Goal: Task Accomplishment & Management: Use online tool/utility

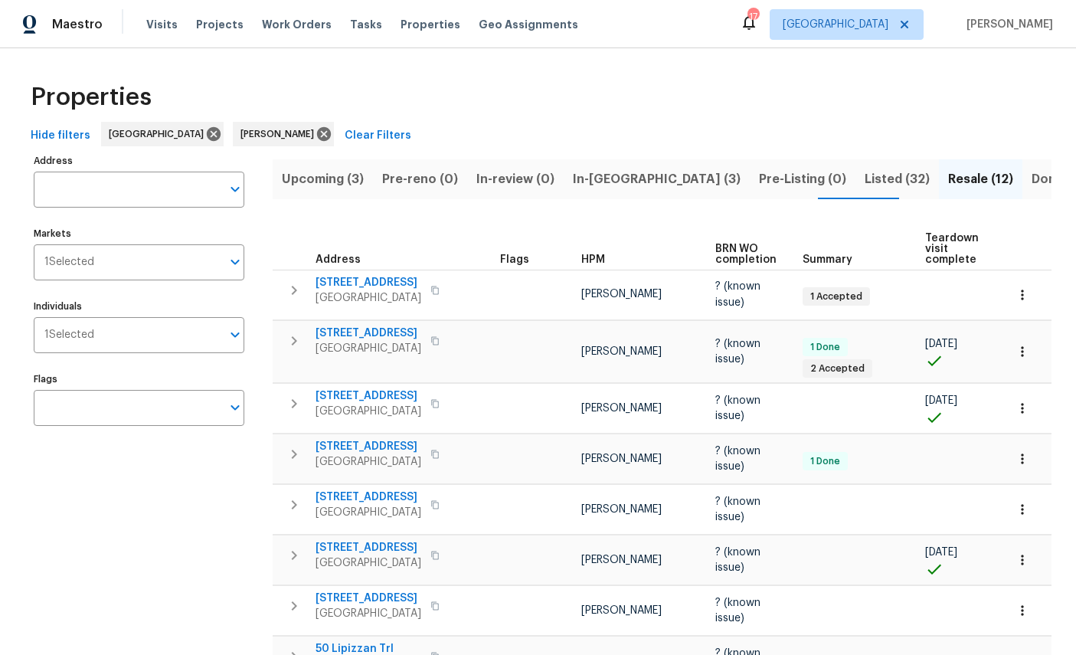
click at [76, 183] on input "Address" at bounding box center [128, 190] width 188 height 36
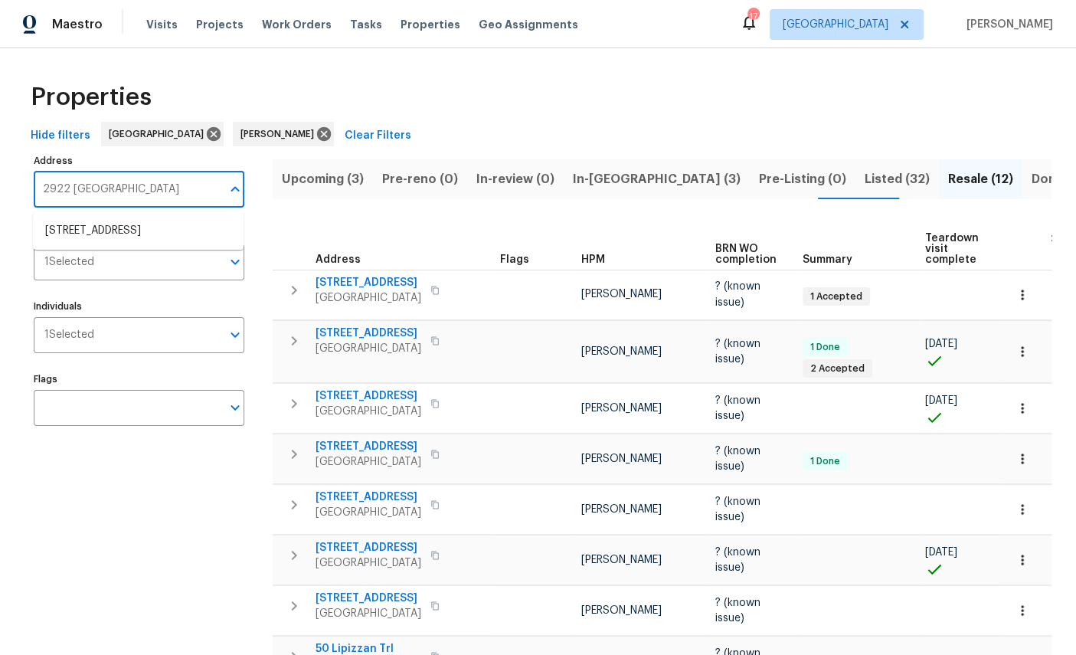
type input "2922 Madrid"
click at [60, 221] on li "2922 Madrid Ave E Jacksonville FL 32217" at bounding box center [138, 230] width 211 height 25
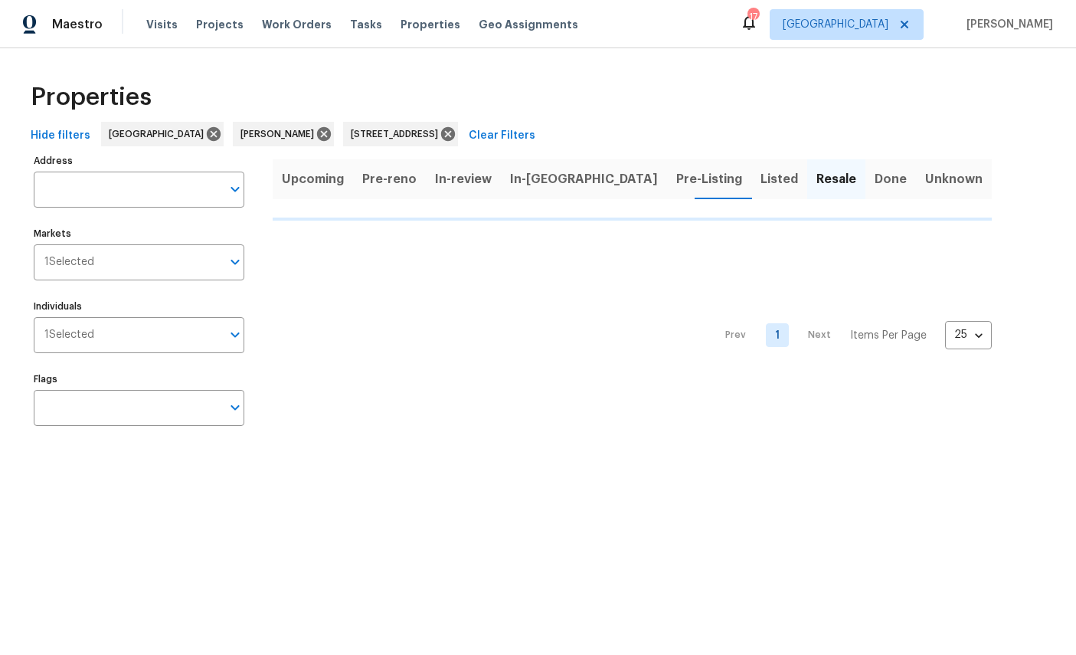
type input "2922 Madrid Ave E Jacksonville FL 32217"
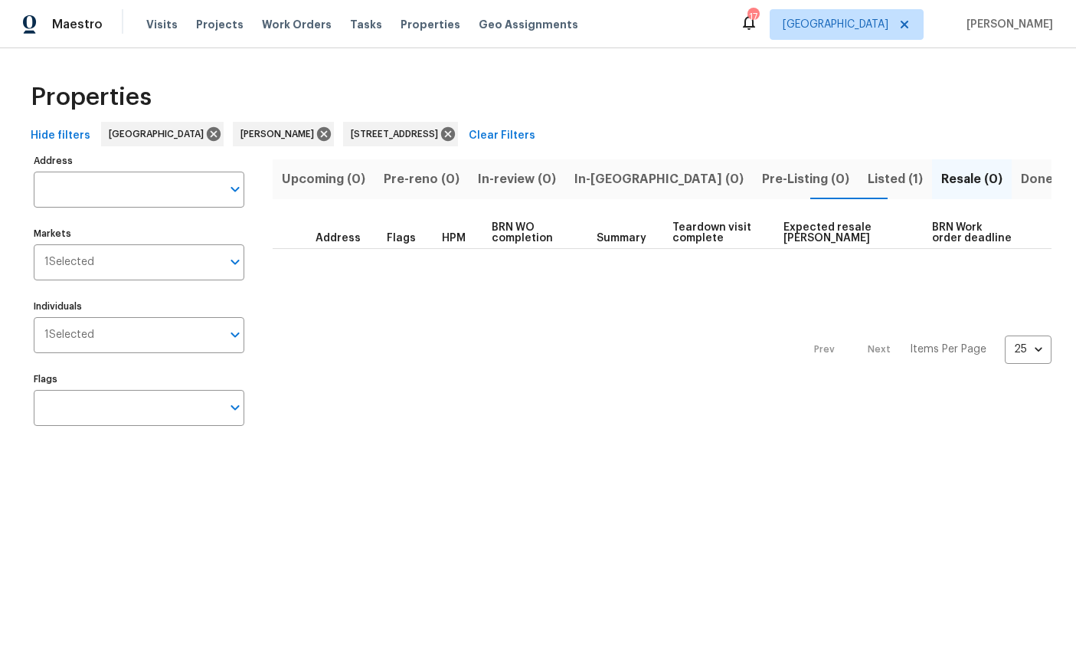
type input "2922 Madrid Ave E Jacksonville FL 32217"
click at [868, 177] on span "Listed (1)" at bounding box center [895, 178] width 55 height 21
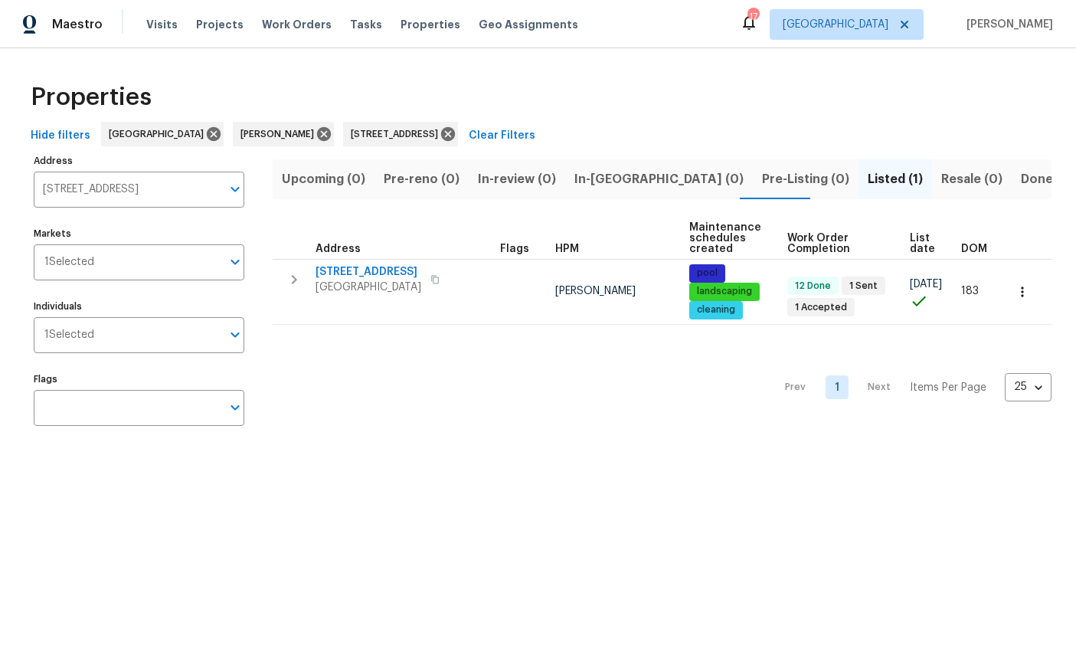
click at [345, 282] on span "Jacksonville, FL 32217" at bounding box center [369, 287] width 106 height 15
click at [455, 136] on icon at bounding box center [448, 134] width 14 height 14
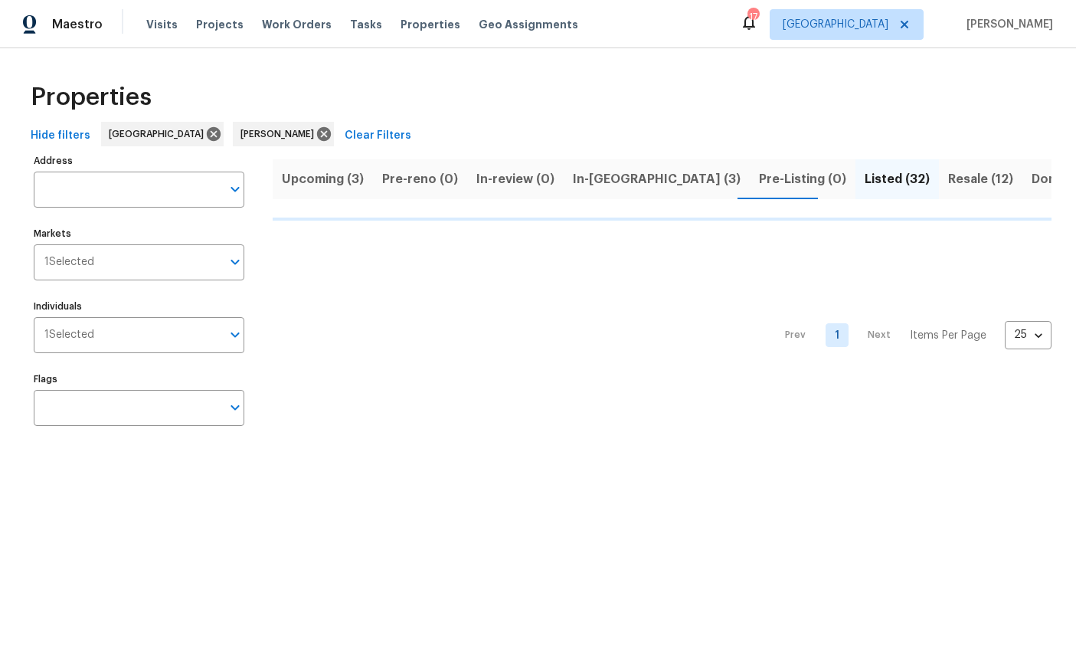
click at [602, 186] on span "In-reno (3)" at bounding box center [657, 178] width 168 height 21
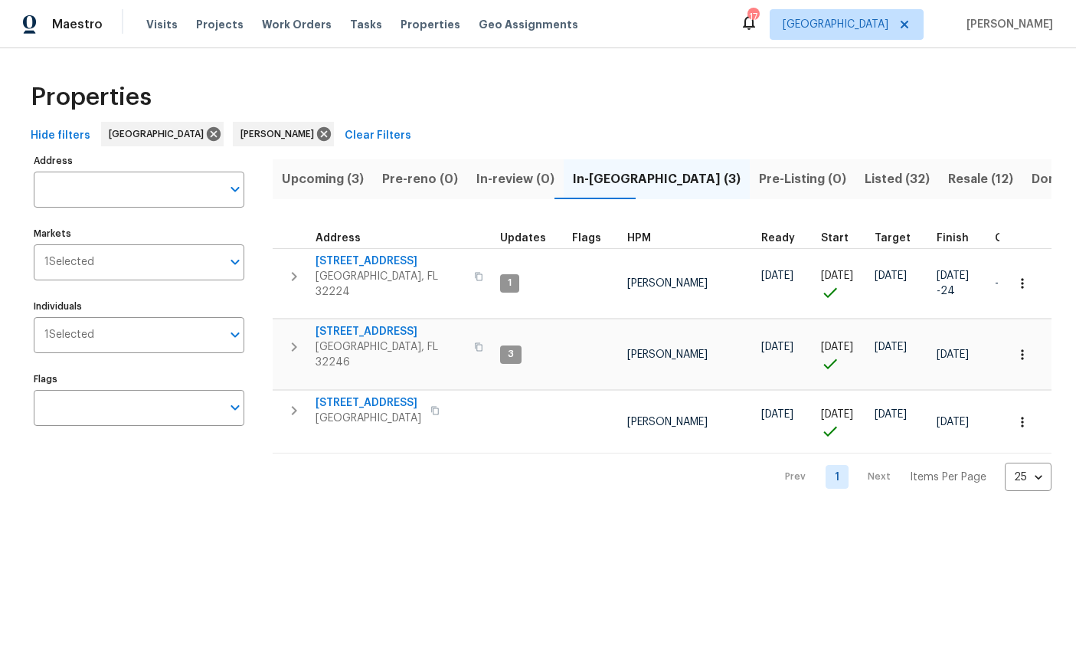
click at [352, 339] on span "Jacksonville, FL 32246" at bounding box center [390, 354] width 149 height 31
click at [1025, 414] on icon "button" at bounding box center [1022, 421] width 15 height 15
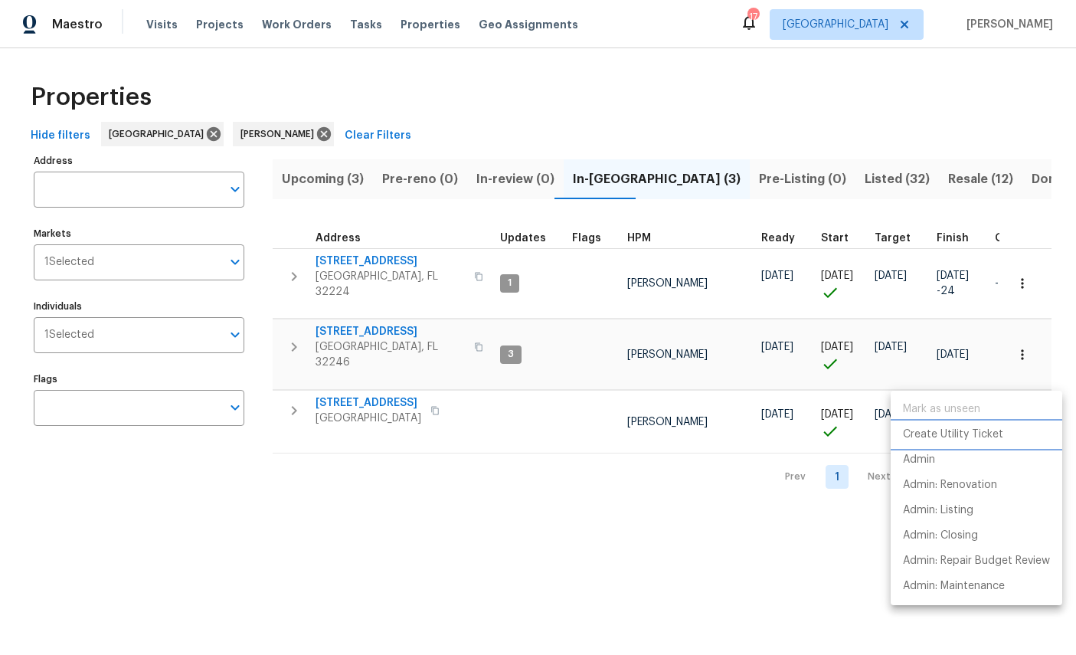
click at [970, 428] on p "Create Utility Ticket" at bounding box center [953, 435] width 100 height 16
click at [980, 486] on p "Admin: Renovation" at bounding box center [950, 485] width 94 height 16
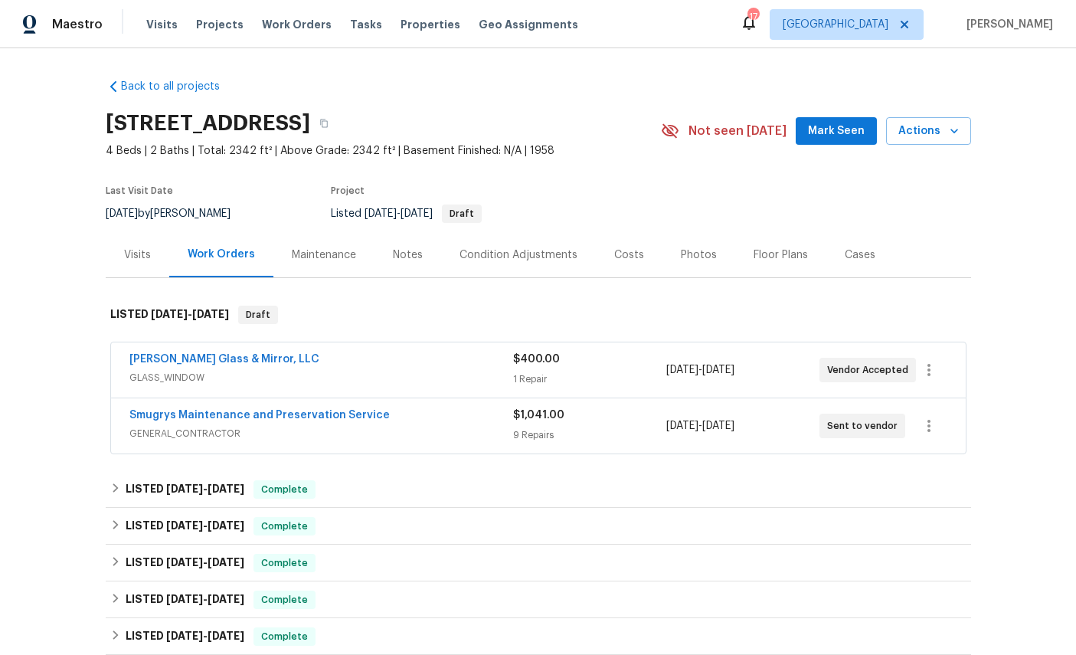
click at [180, 365] on link "[PERSON_NAME] Glass & Mirror, LLC" at bounding box center [224, 359] width 190 height 11
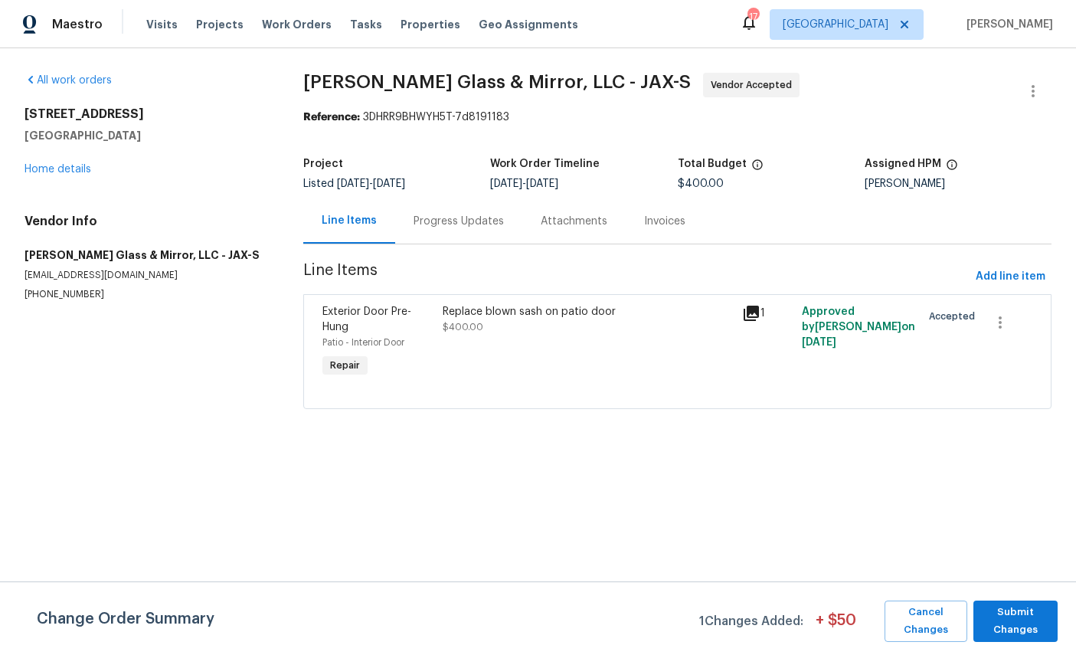
click at [354, 342] on span "Patio - Interior Door" at bounding box center [363, 342] width 82 height 9
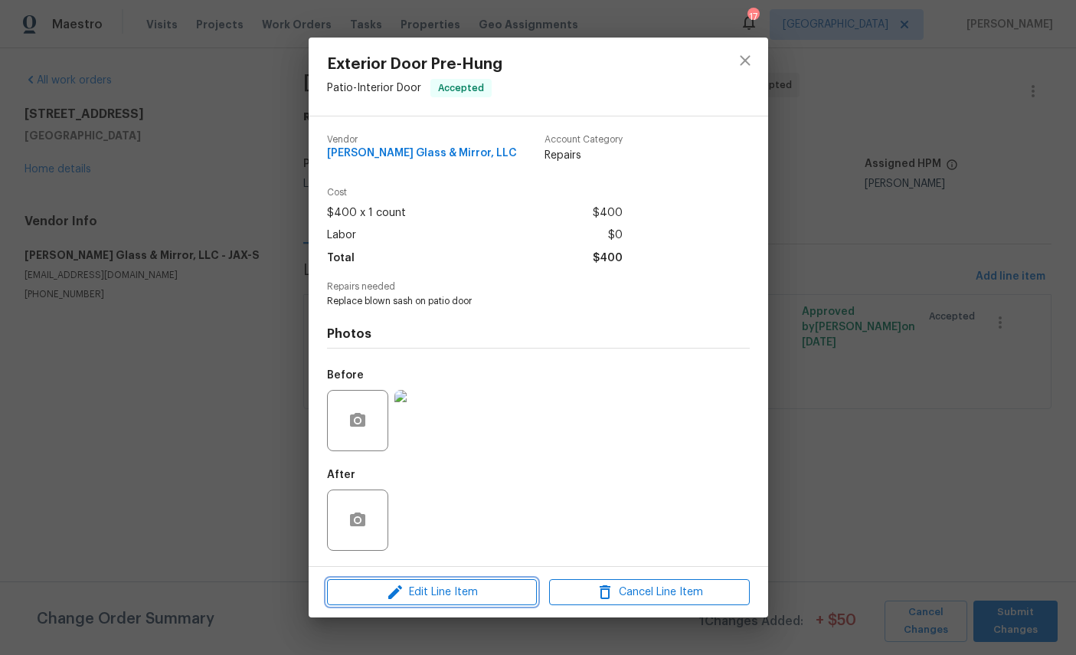
click at [447, 600] on span "Edit Line Item" at bounding box center [432, 592] width 201 height 19
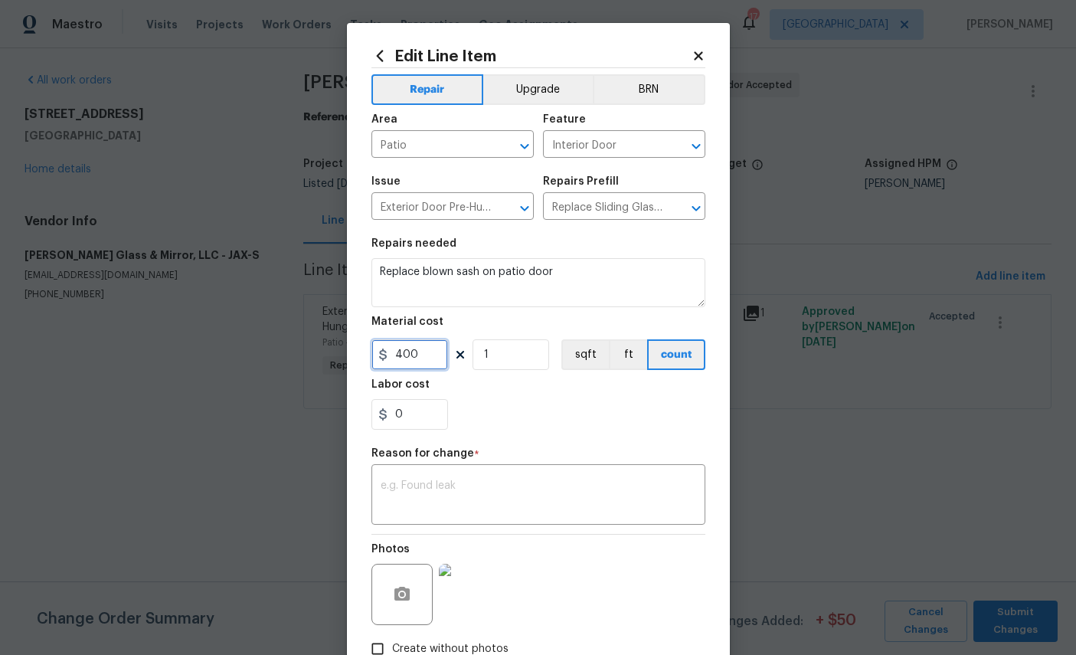
click at [431, 361] on input "400" at bounding box center [409, 354] width 77 height 31
click at [587, 525] on div "x ​" at bounding box center [538, 496] width 334 height 57
type input "1050"
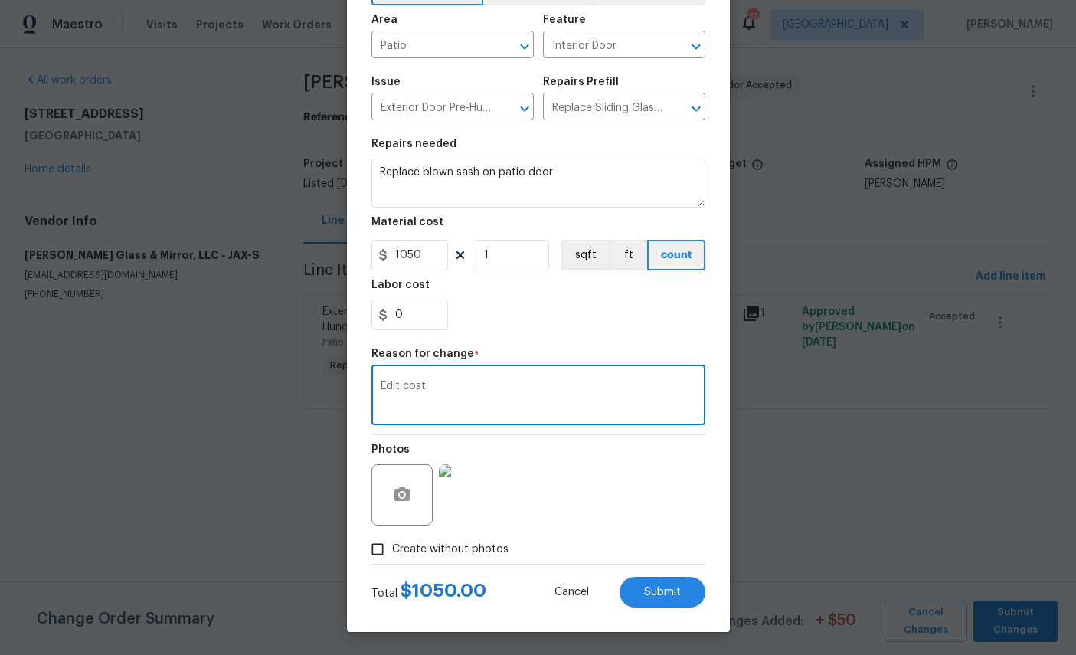
scroll to position [110, 0]
type textarea "Edit cost"
click at [672, 590] on span "Submit" at bounding box center [662, 592] width 37 height 11
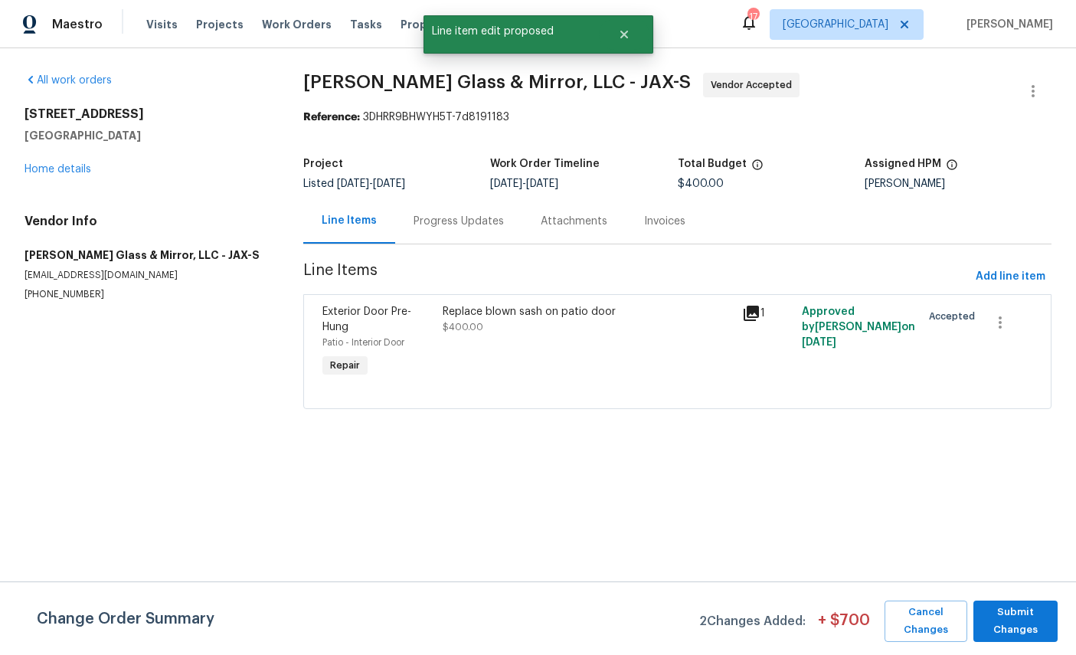
scroll to position [0, 0]
click at [53, 166] on link "Home details" at bounding box center [58, 169] width 67 height 11
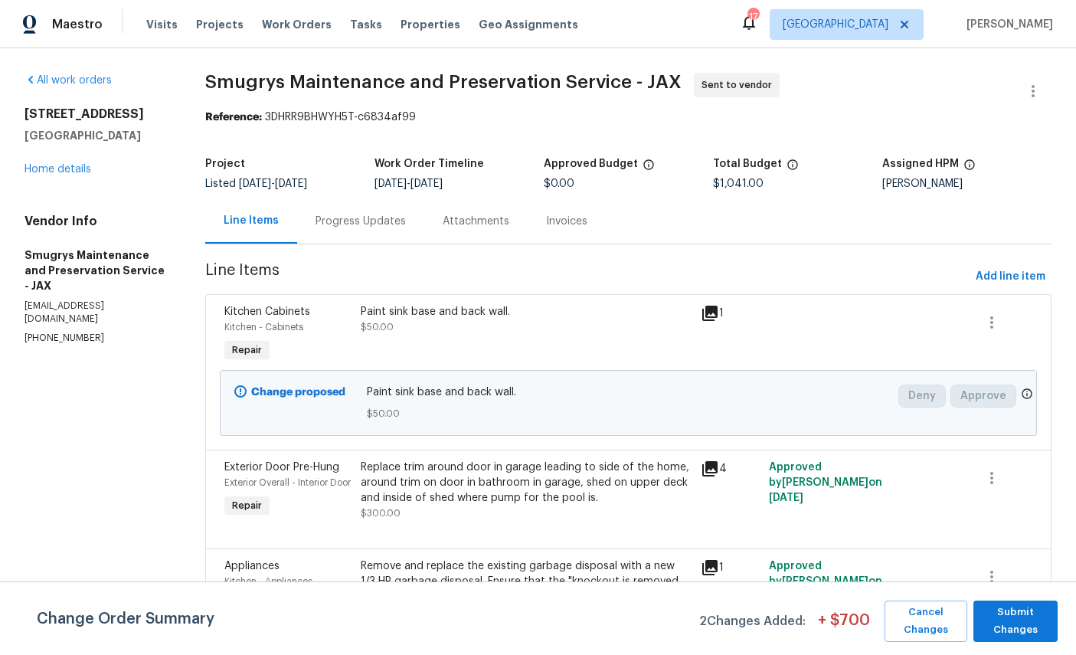
click at [47, 173] on link "Home details" at bounding box center [58, 169] width 67 height 11
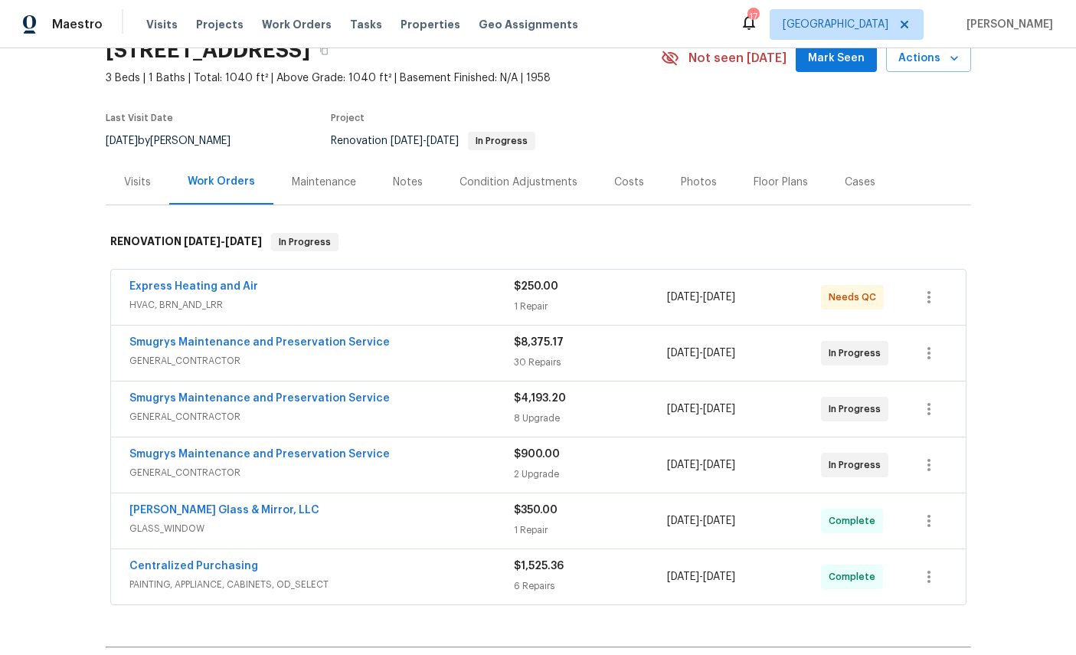
scroll to position [91, 0]
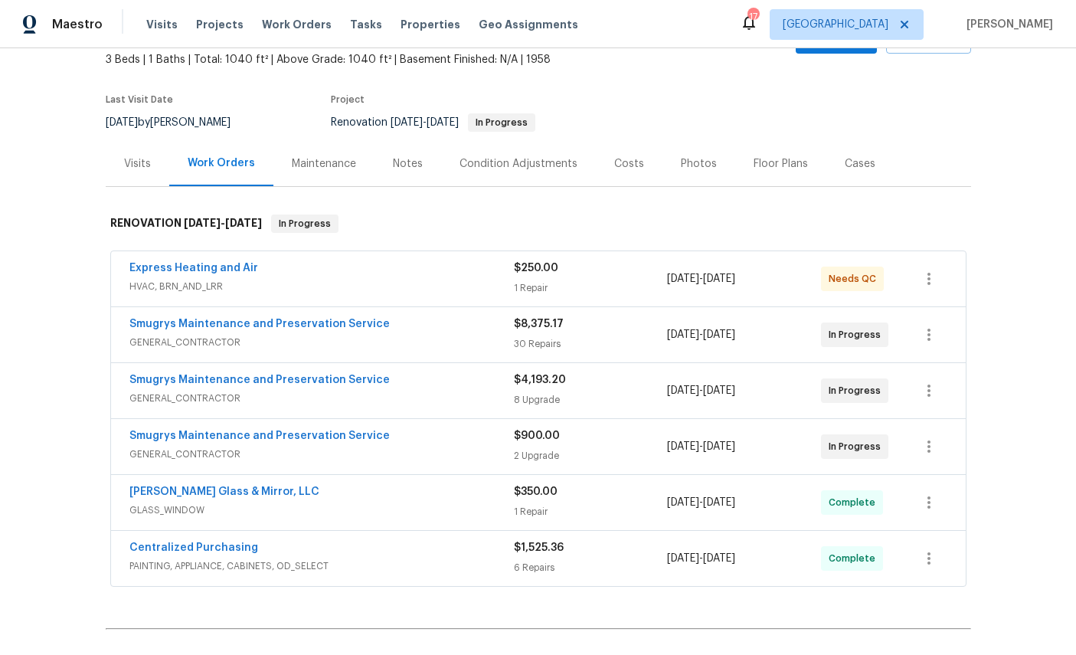
click at [167, 265] on link "Express Heating and Air" at bounding box center [193, 268] width 129 height 11
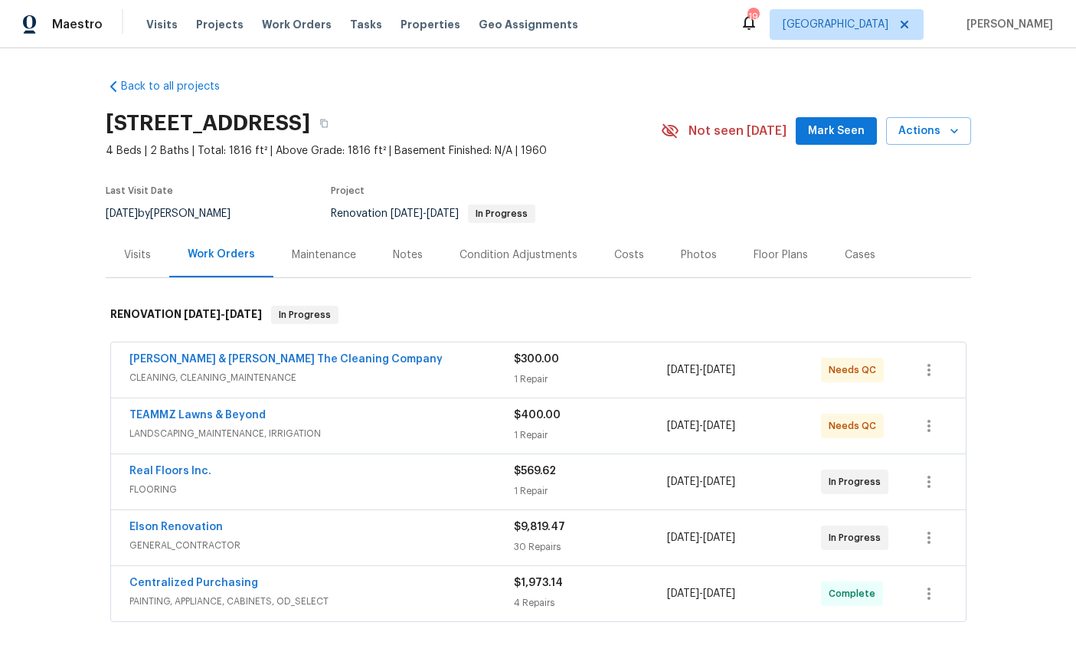
click at [659, 276] on div "Costs" at bounding box center [629, 254] width 67 height 45
